Goal: Task Accomplishment & Management: Complete application form

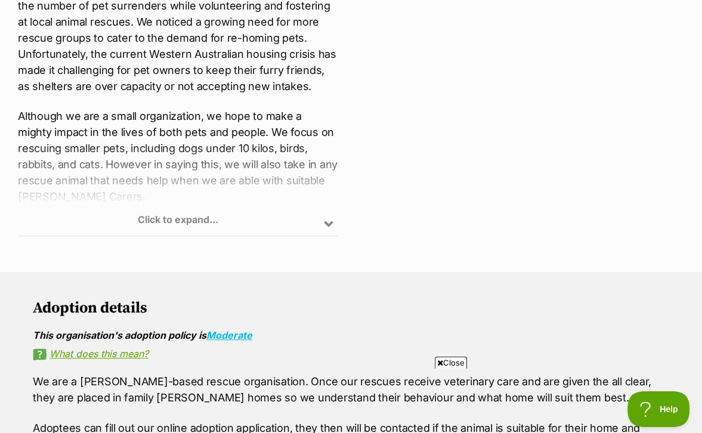
scroll to position [656, 0]
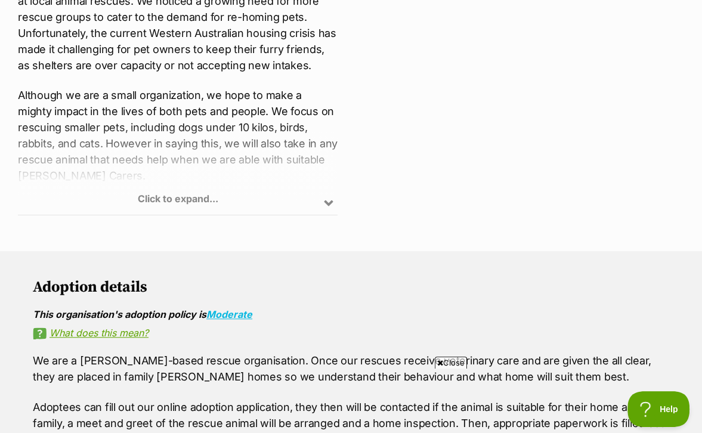
click at [329, 215] on div "Click to expand..." at bounding box center [178, 168] width 320 height 93
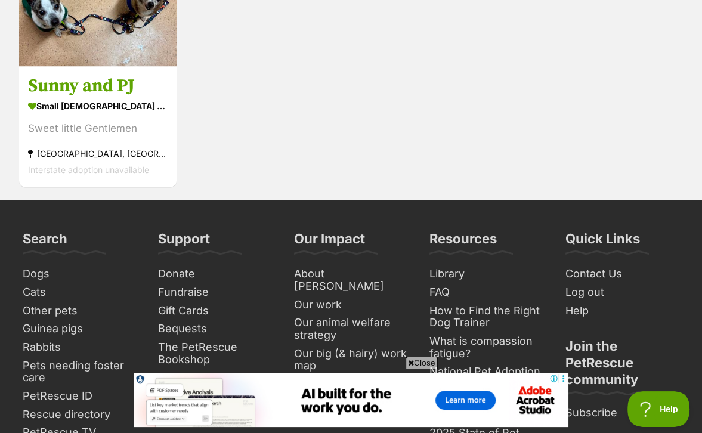
scroll to position [1534, 0]
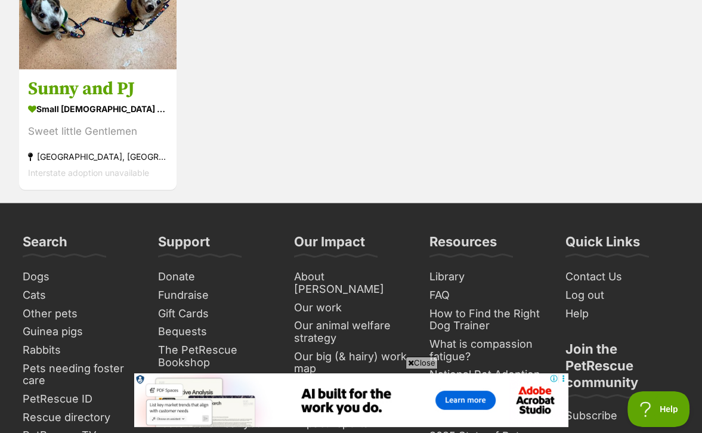
click at [423, 359] on span "Close" at bounding box center [422, 363] width 32 height 12
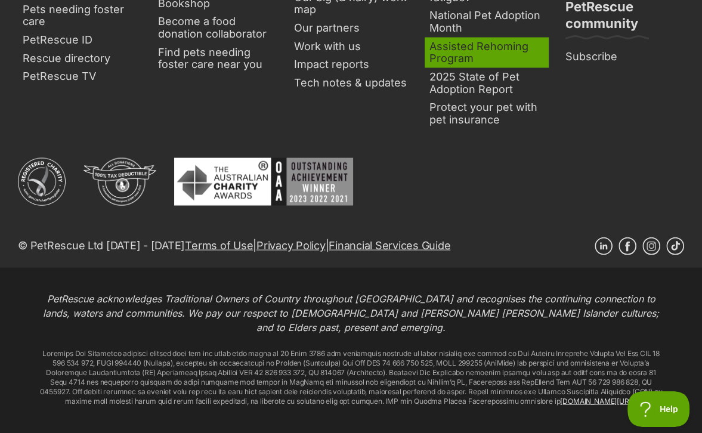
scroll to position [1864, 0]
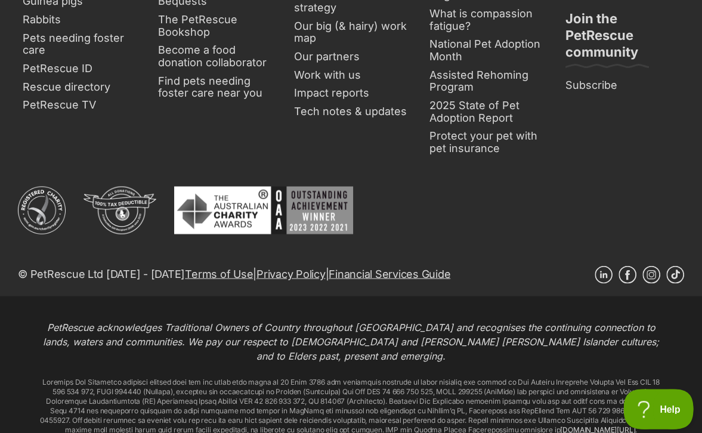
click at [655, 392] on button "Help" at bounding box center [655, 407] width 62 height 36
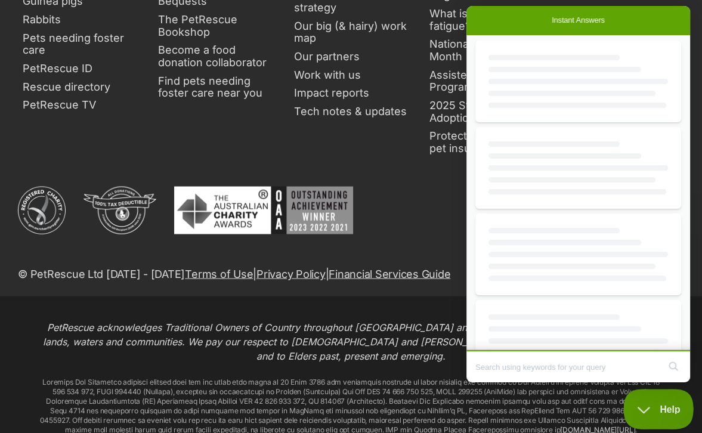
scroll to position [0, 0]
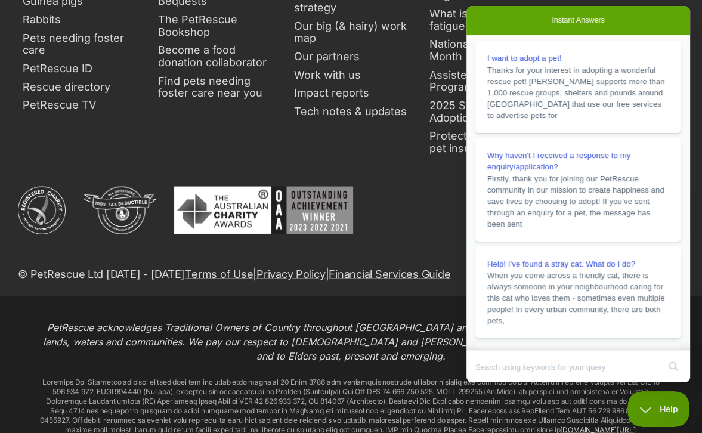
click at [405, 207] on ul at bounding box center [225, 220] width 451 height 66
click at [662, 394] on button "Help" at bounding box center [655, 407] width 62 height 36
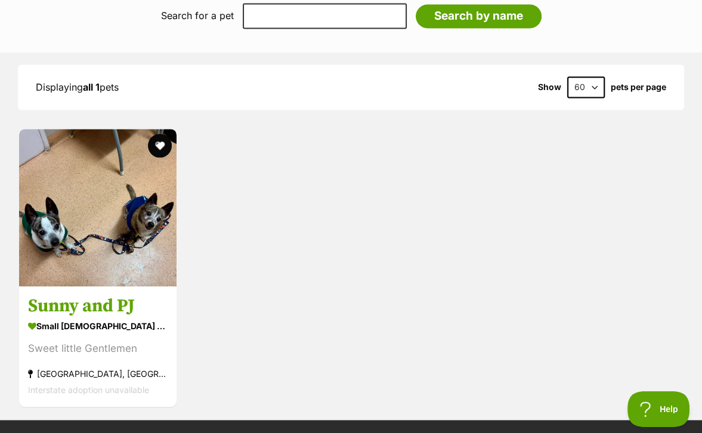
scroll to position [1327, 0]
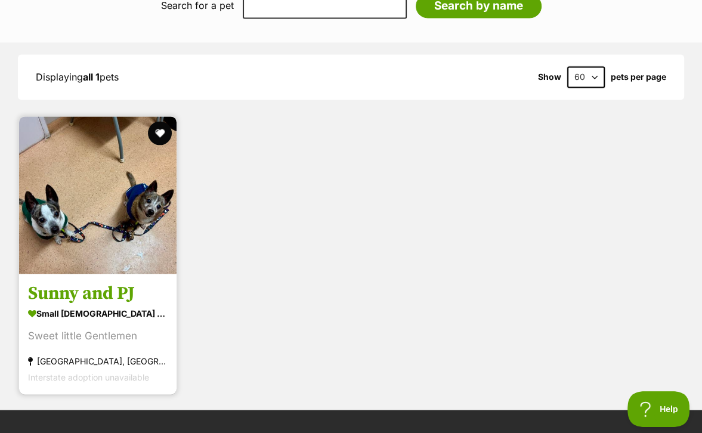
click at [125, 217] on img at bounding box center [98, 195] width 158 height 158
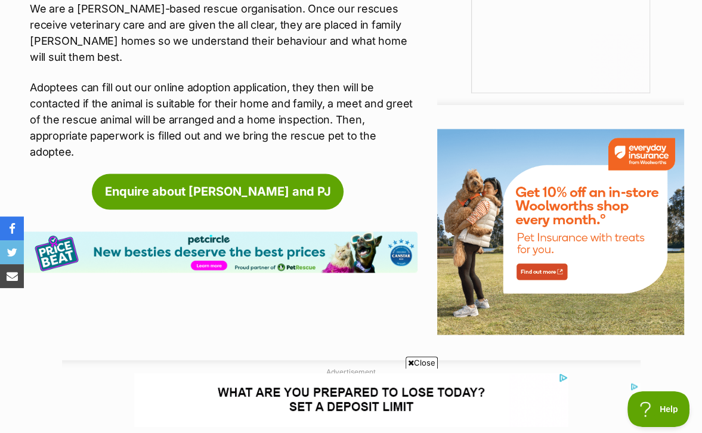
scroll to position [1313, 0]
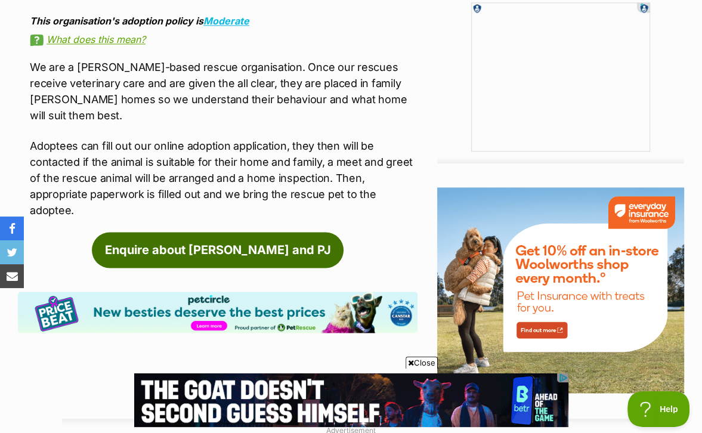
click at [190, 232] on link "Enquire about [PERSON_NAME] and PJ" at bounding box center [218, 250] width 252 height 36
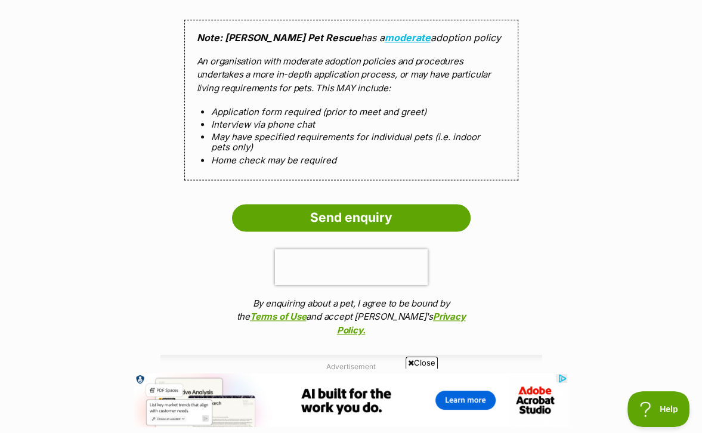
scroll to position [1194, 0]
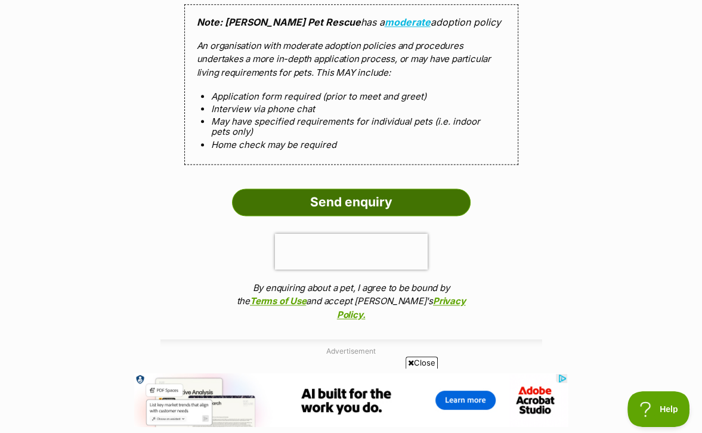
click at [346, 208] on input "Send enquiry" at bounding box center [351, 202] width 239 height 27
